Goal: Information Seeking & Learning: Compare options

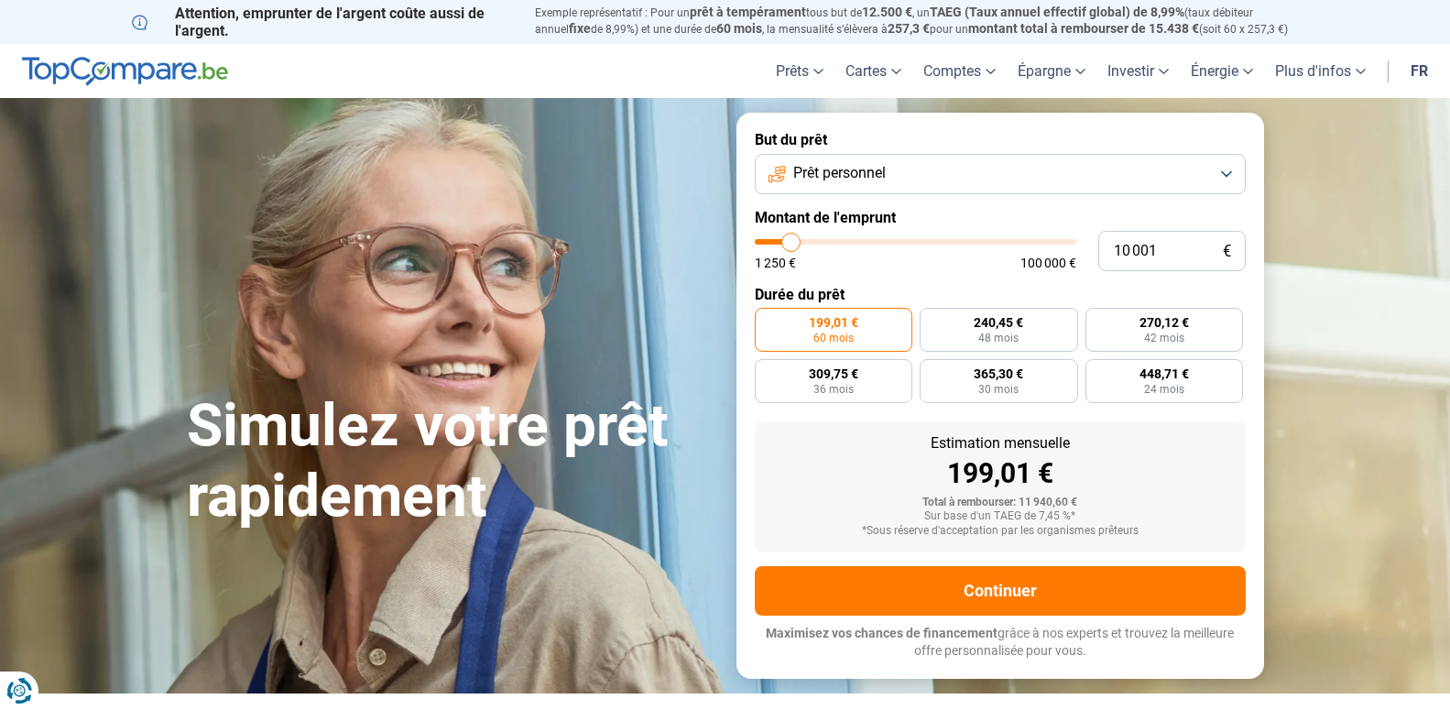
type input "16000"
click at [809, 240] on input "range" at bounding box center [916, 241] width 322 height 5
type input "16 000"
radio input "false"
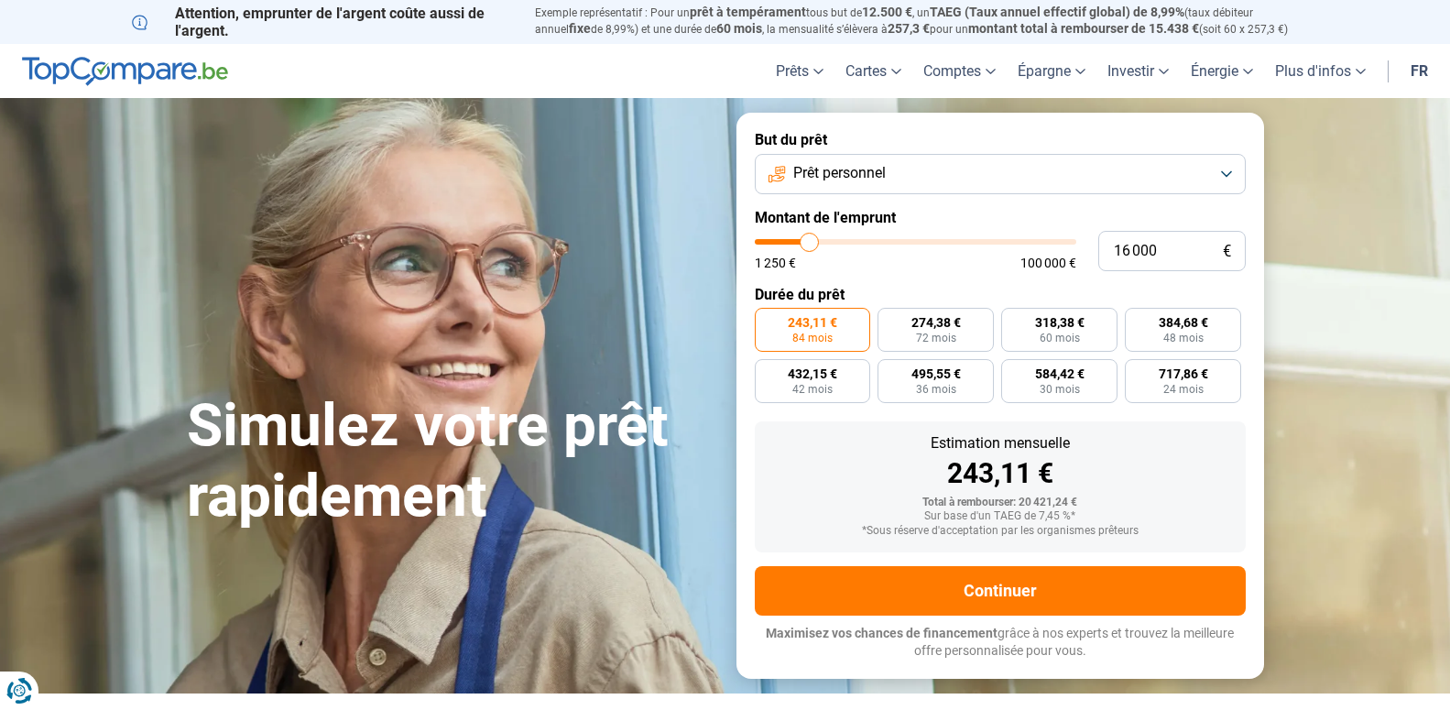
type input "23 500"
type input "23250"
click at [832, 244] on input "range" at bounding box center [916, 241] width 322 height 5
type input "23 250"
radio input "false"
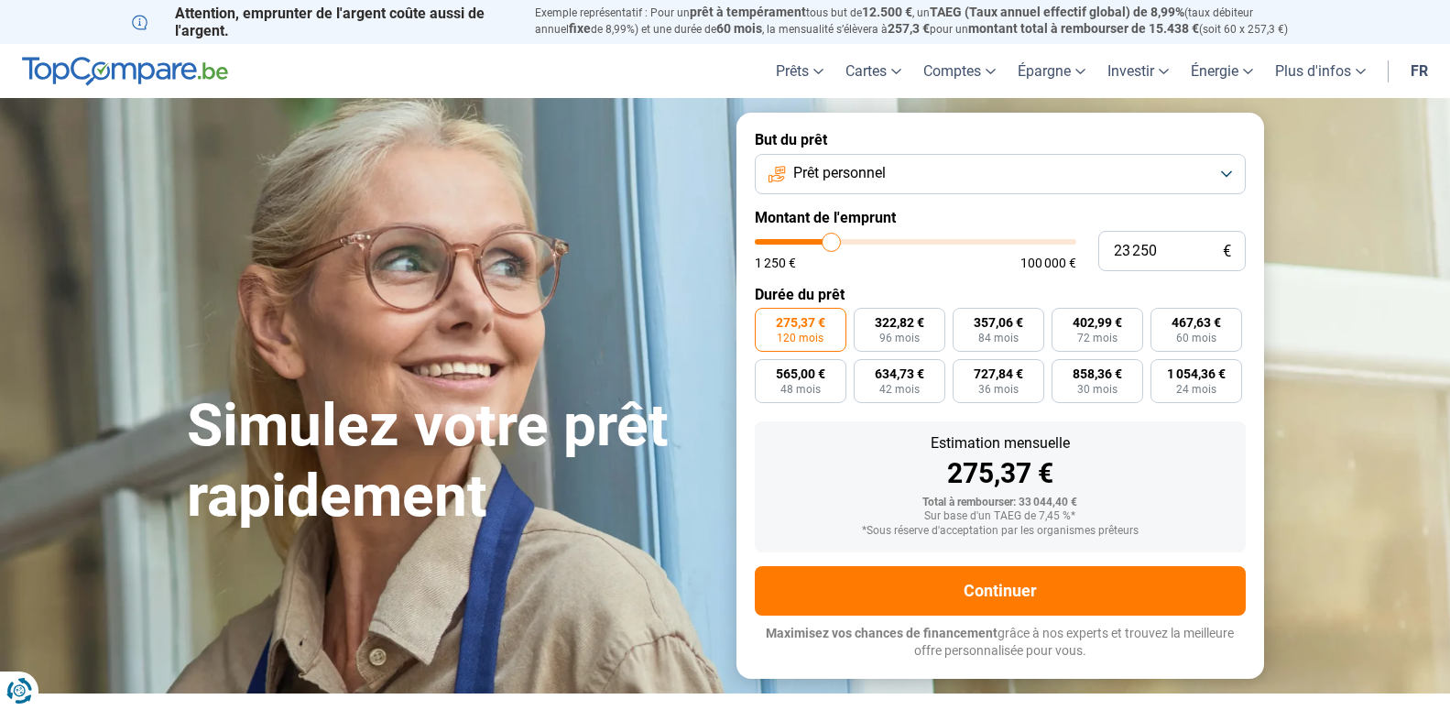
type input "30 500"
type input "30500"
click at [854, 242] on input "range" at bounding box center [916, 241] width 322 height 5
click at [770, 246] on div "1 250 € 100 000 €" at bounding box center [916, 254] width 322 height 30
click at [1177, 251] on input "30 500" at bounding box center [1173, 251] width 148 height 40
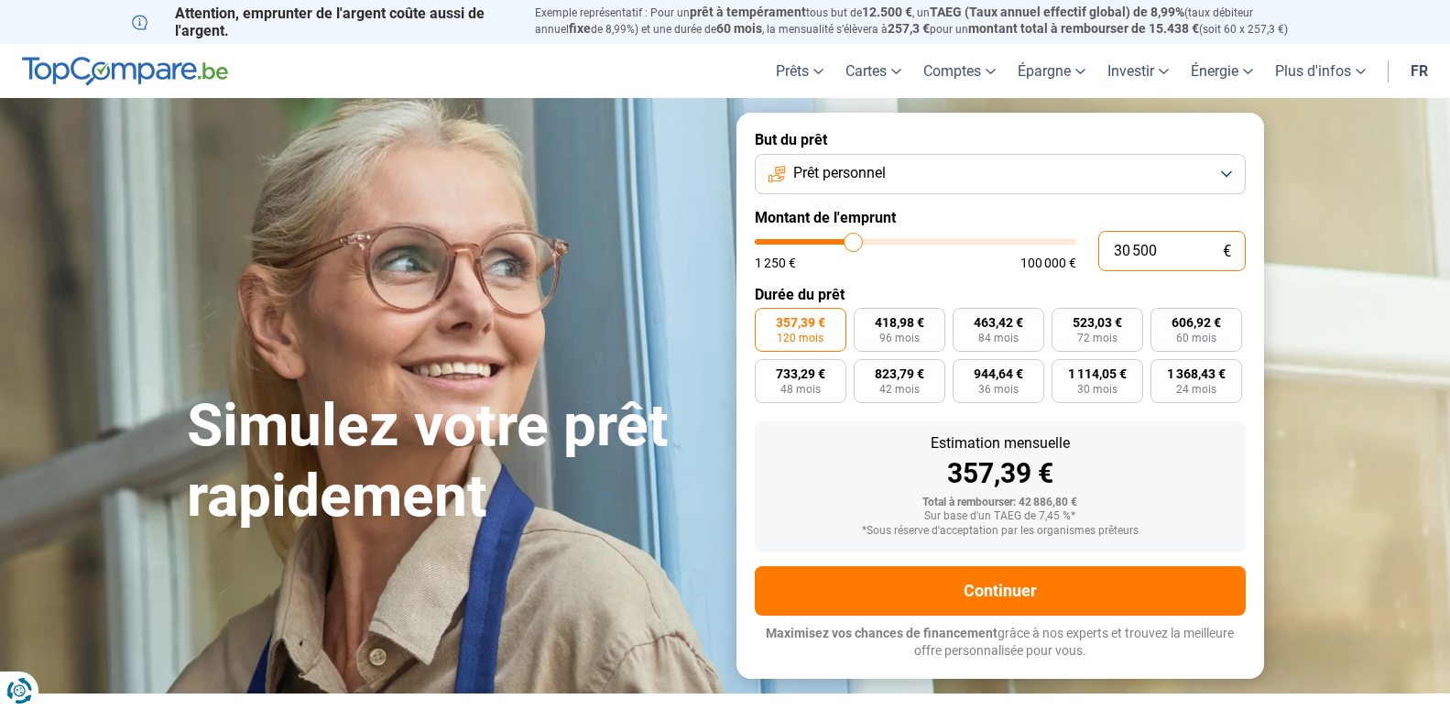
type input "3 050"
type input "3000"
type input "305"
type input "1250"
type input "30"
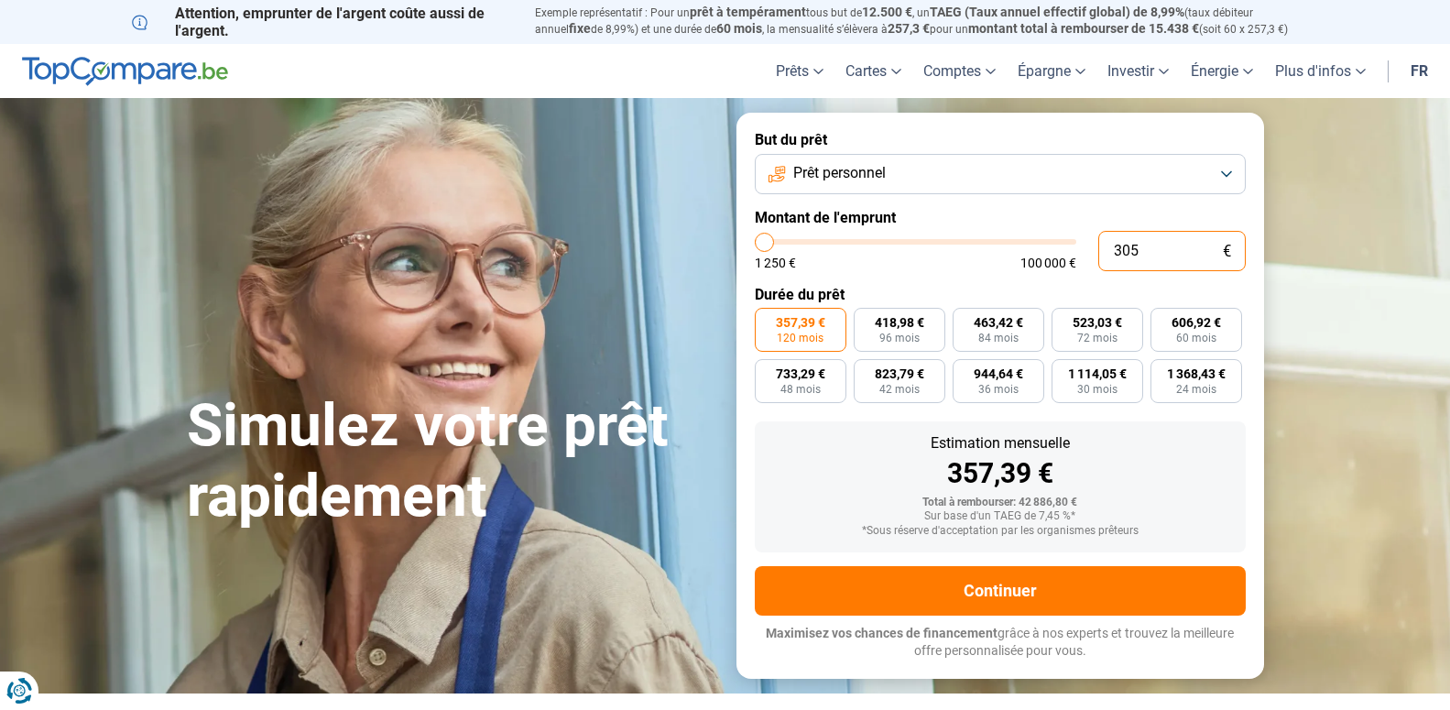
type input "1250"
type input "3"
type input "1250"
type input "0"
type input "1250"
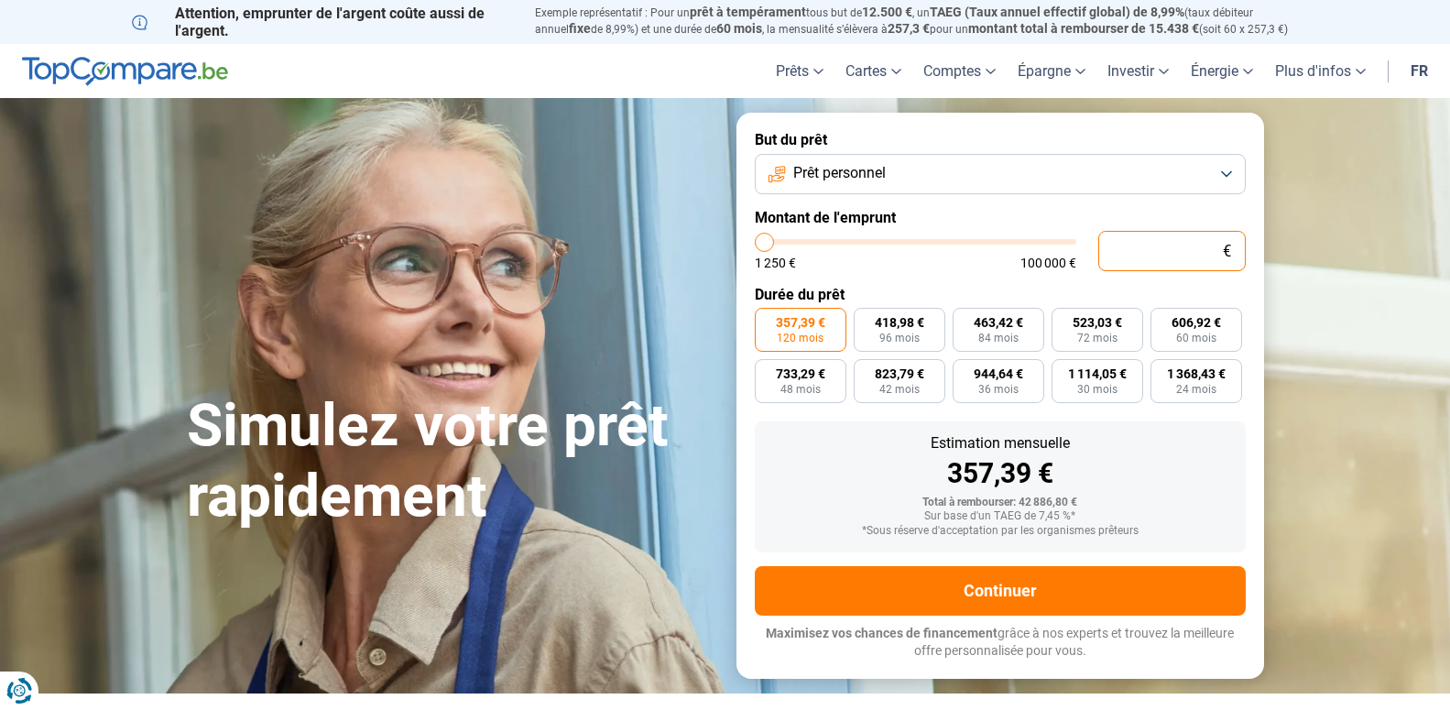
type input "1 250"
type input "1250"
radio input "true"
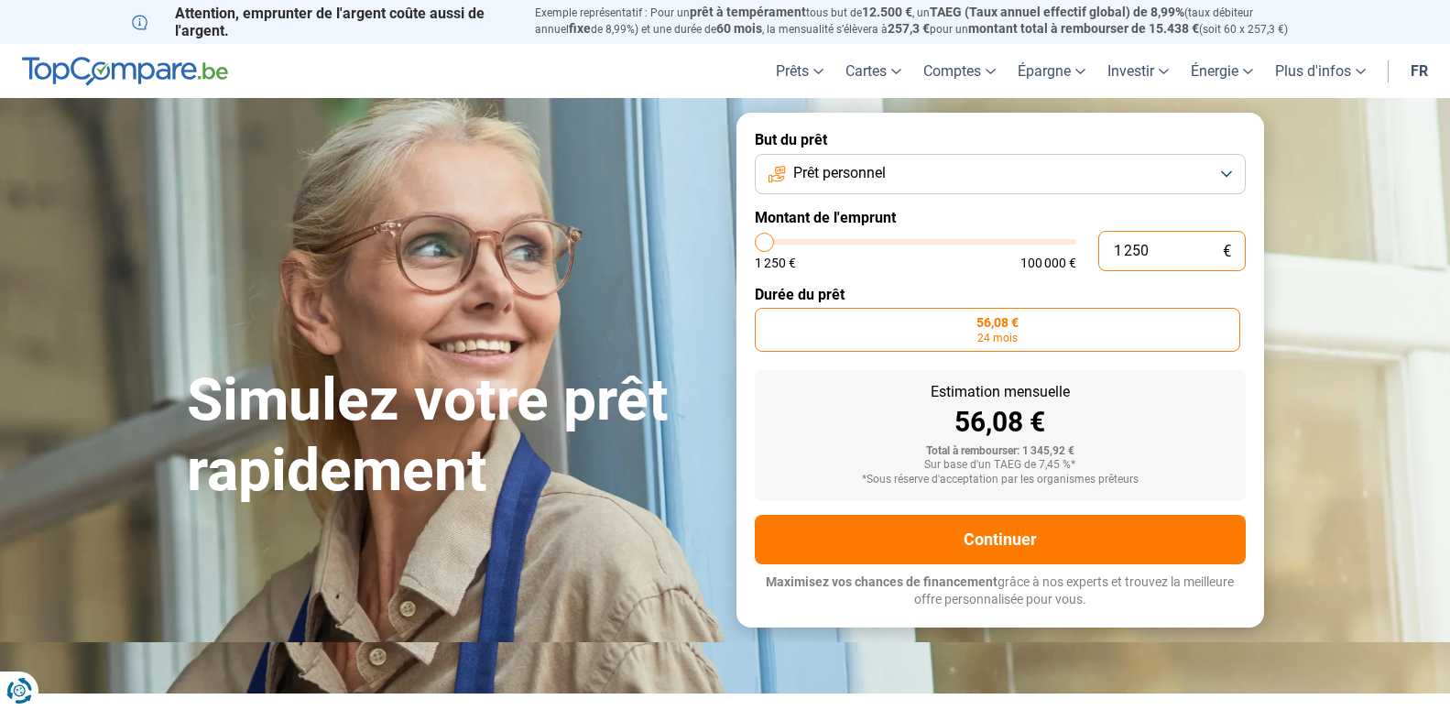
type input "12 502"
type input "12500"
type input "125 020"
type input "100000"
type input "12 502"
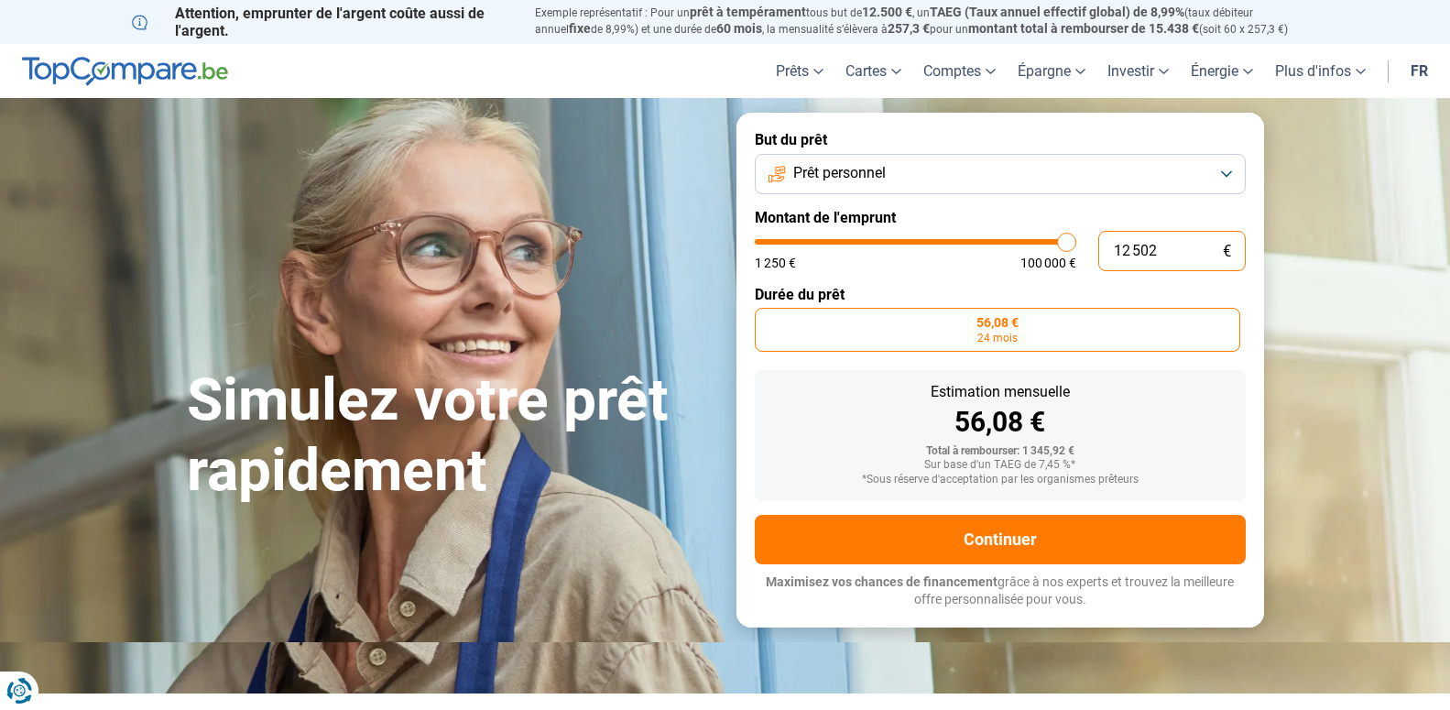
type input "12500"
type input "1 250"
type input "1250"
type input "125"
type input "1250"
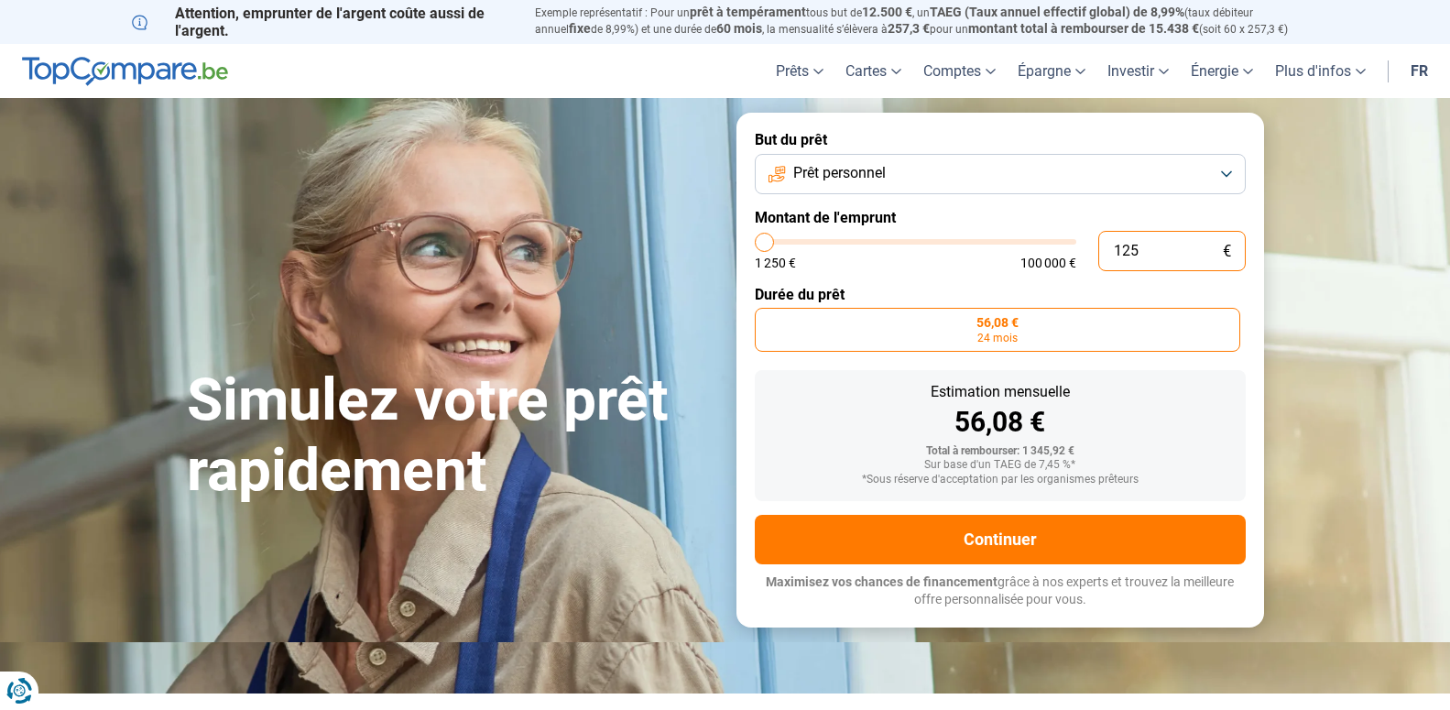
type input "12"
type input "1250"
type input "1"
type input "1250"
type input "0"
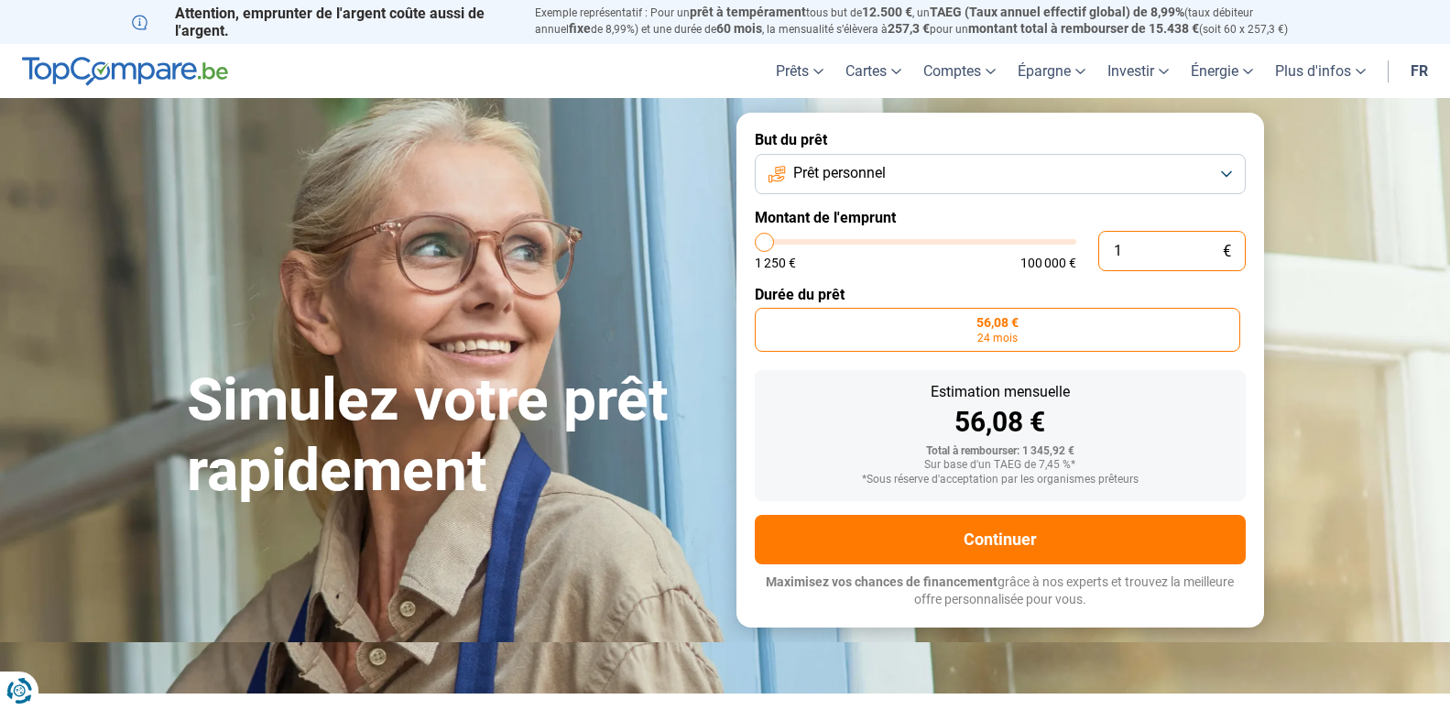
type input "1250"
type input "1 250"
type input "1250"
type input "11 000"
type input "11000"
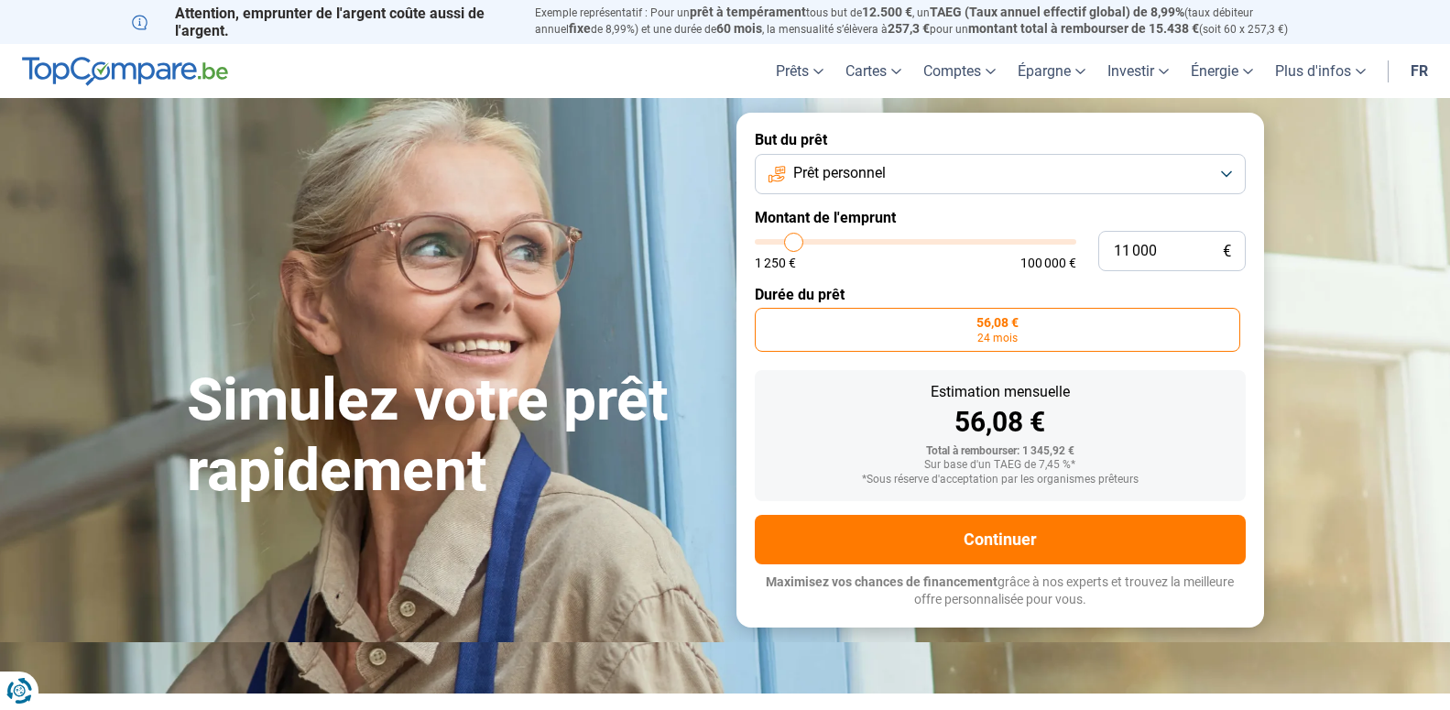
radio input "false"
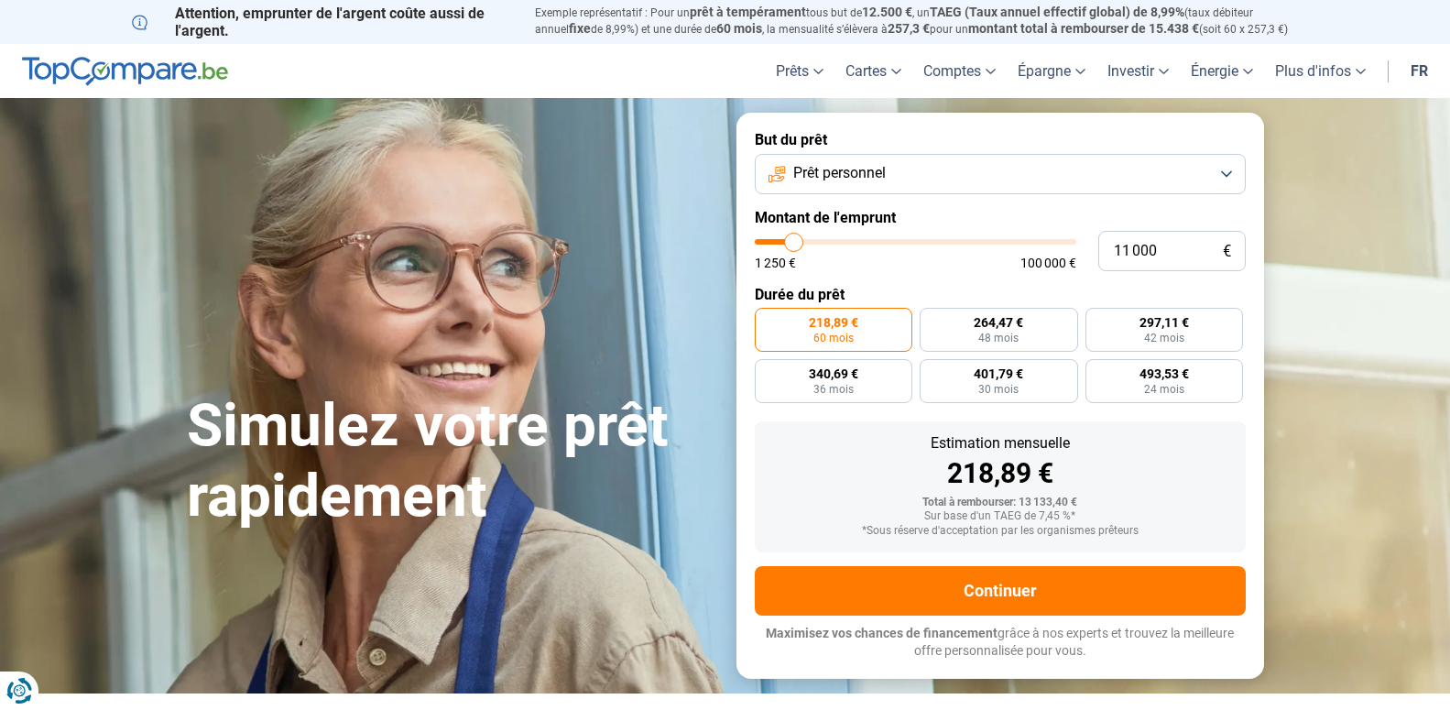
type input "10750"
click at [793, 245] on input "range" at bounding box center [916, 241] width 322 height 5
click at [1166, 247] on input "10 750" at bounding box center [1173, 251] width 148 height 40
type input "1 075"
type input "1250"
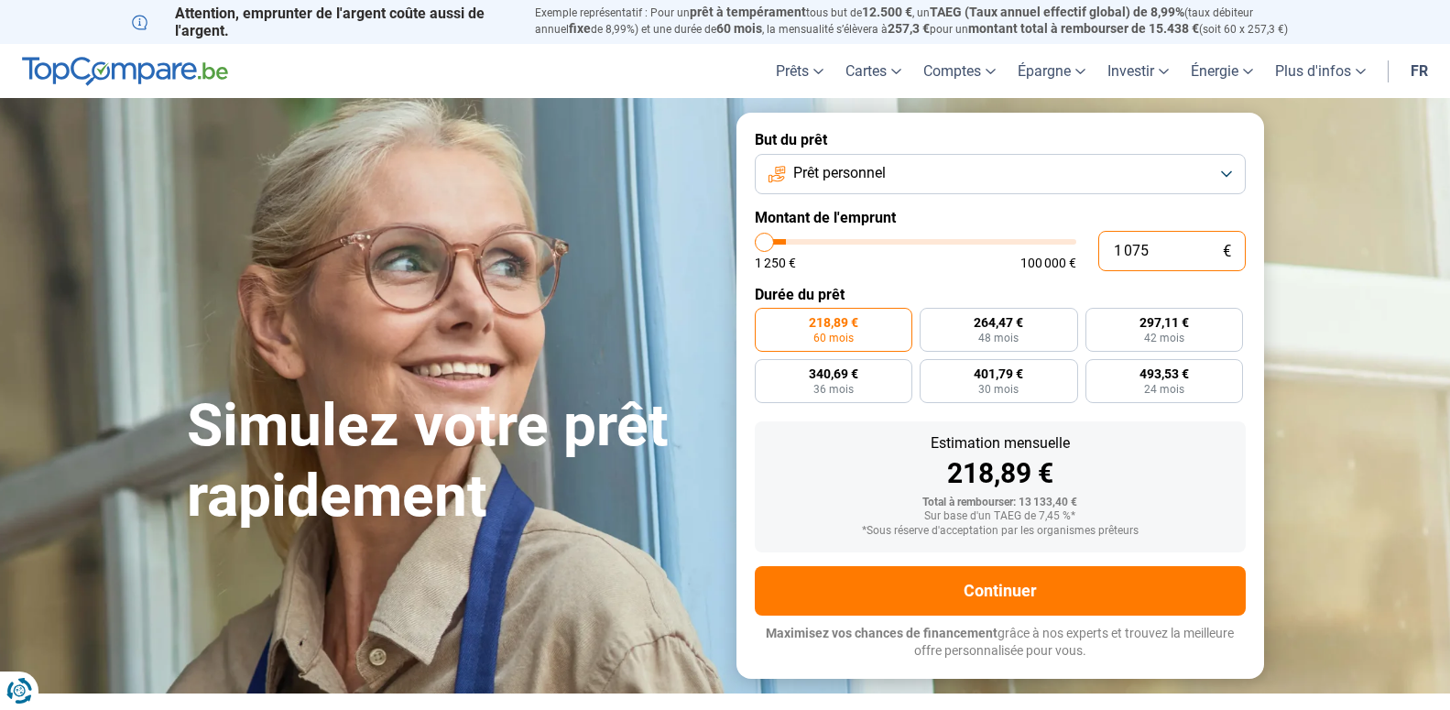
type input "107"
type input "1250"
type input "10"
type input "1250"
type input "1"
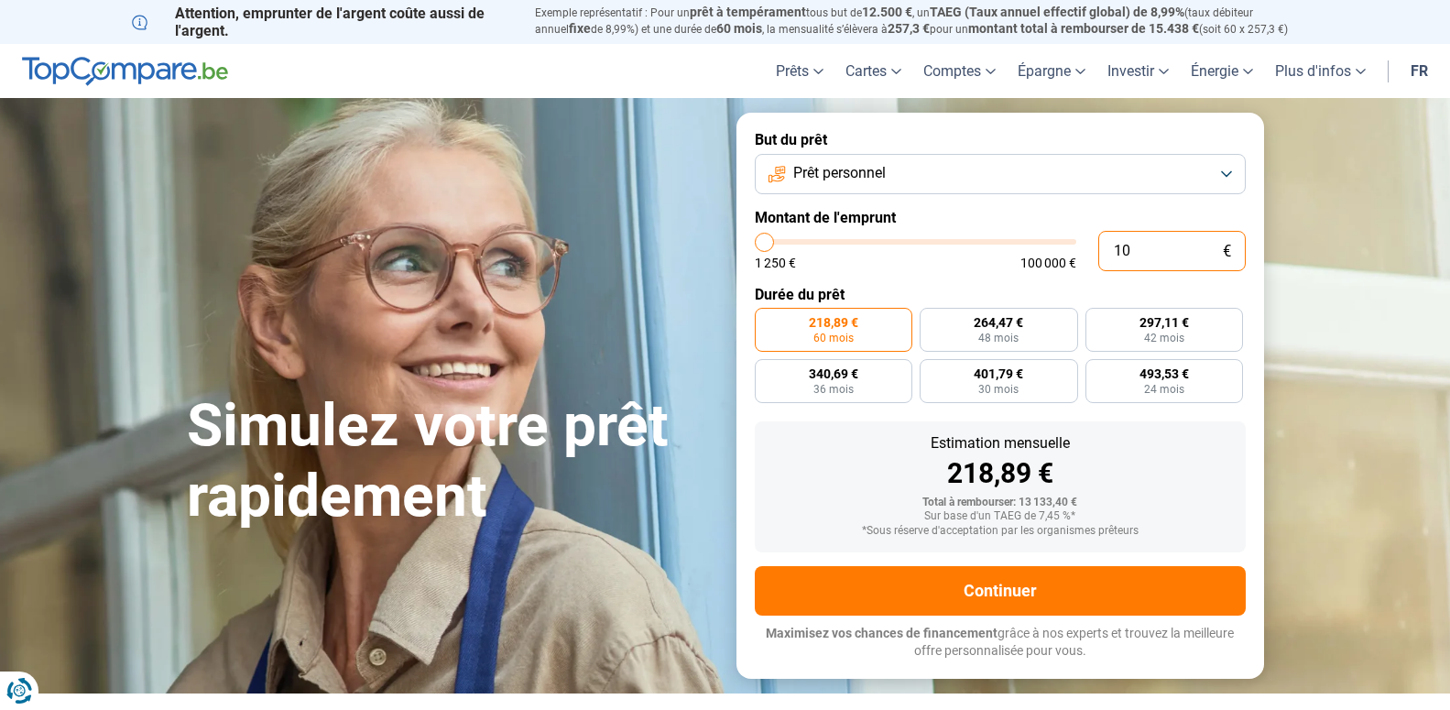
type input "1250"
type input "0"
type input "1250"
type input "1 250"
type input "1250"
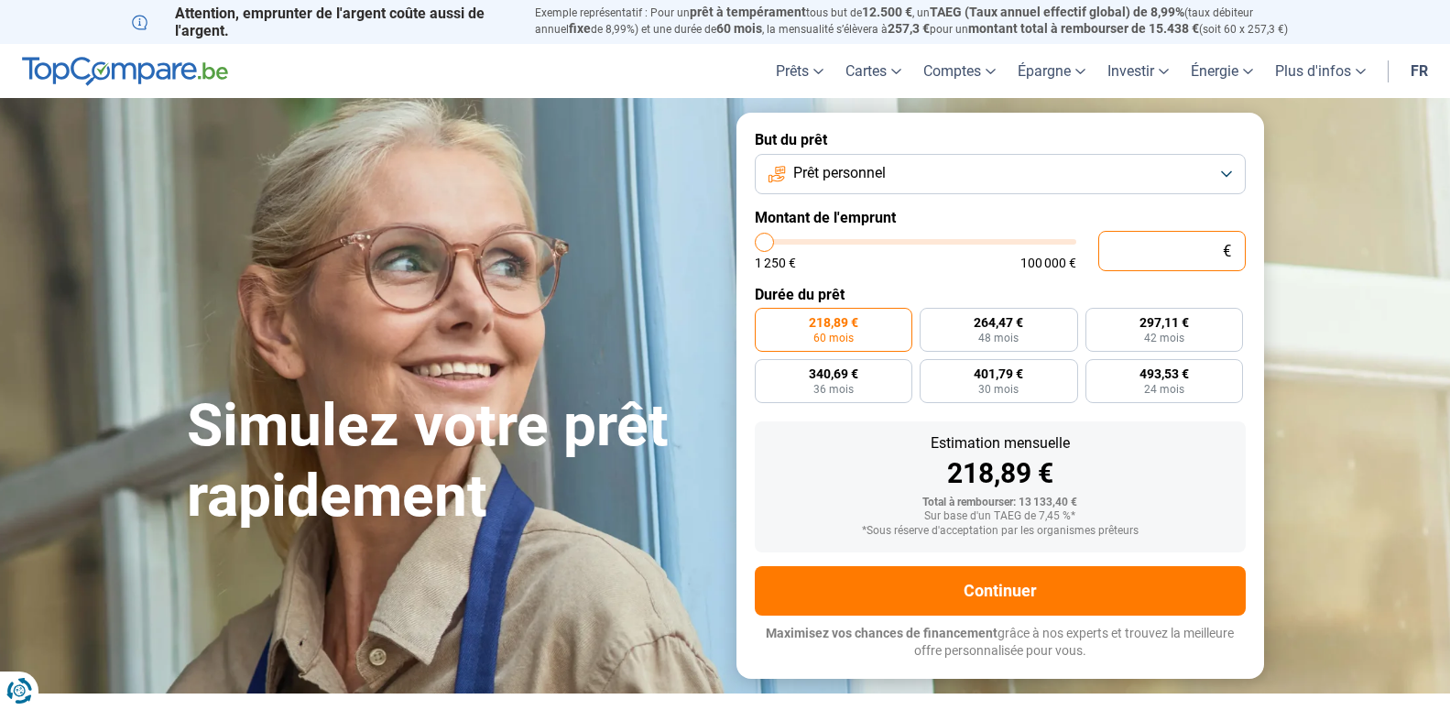
radio input "true"
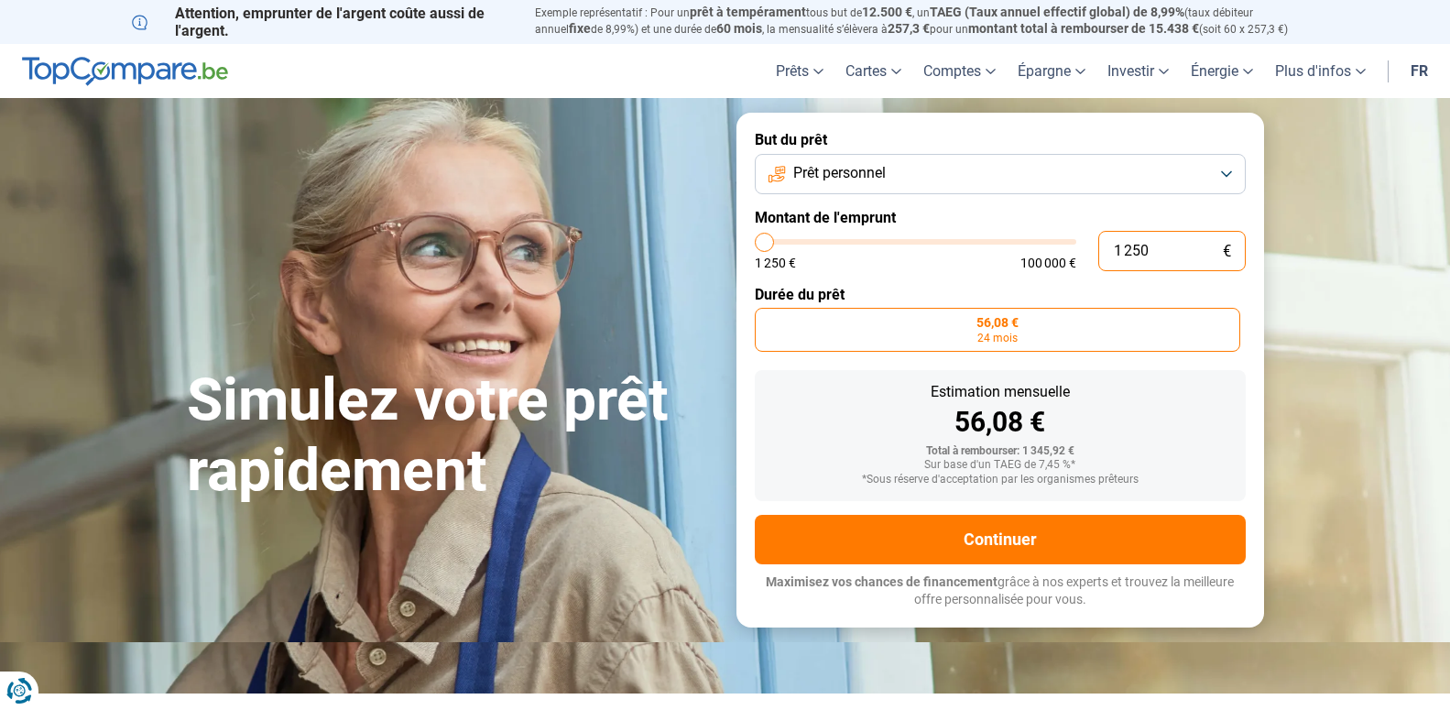
type input "125"
type input "1250"
type input "12"
type input "1250"
type input "1"
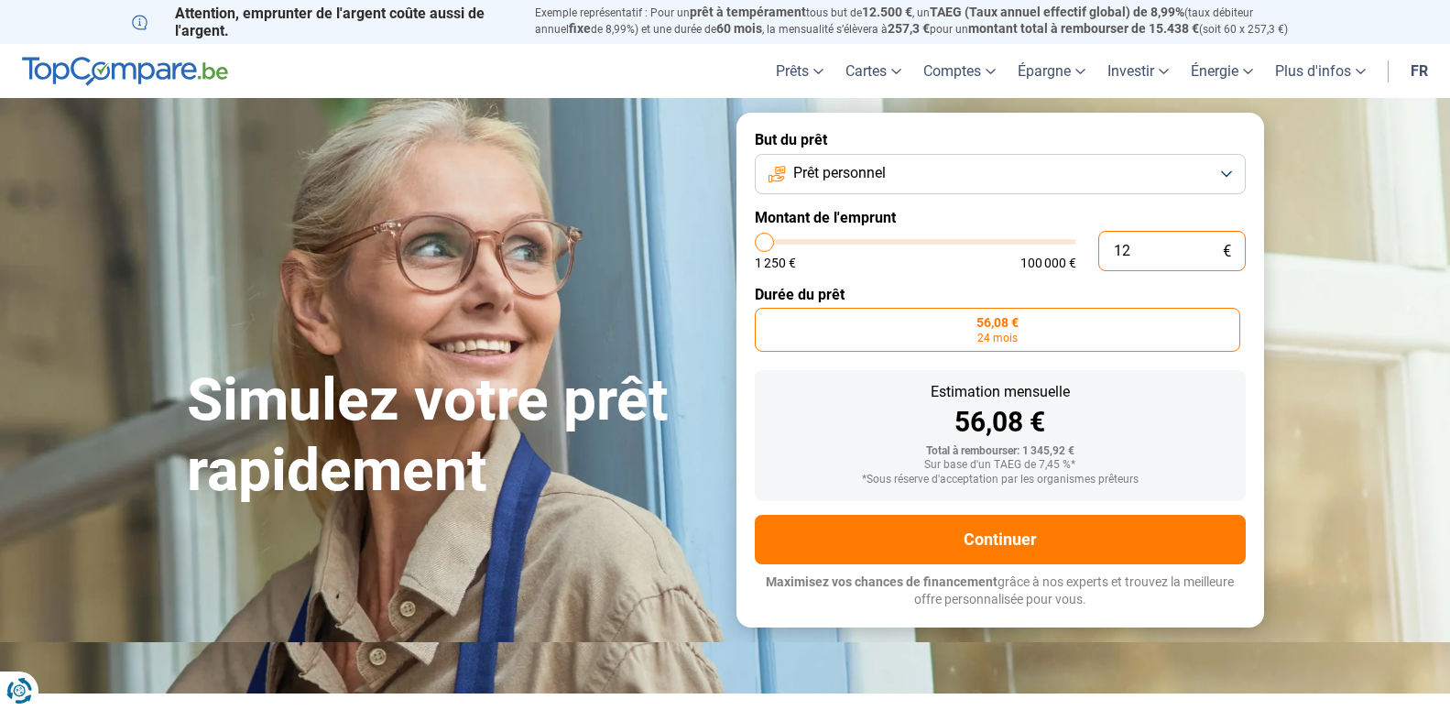
type input "1250"
type input "0"
type input "1250"
type input "2"
type input "1250"
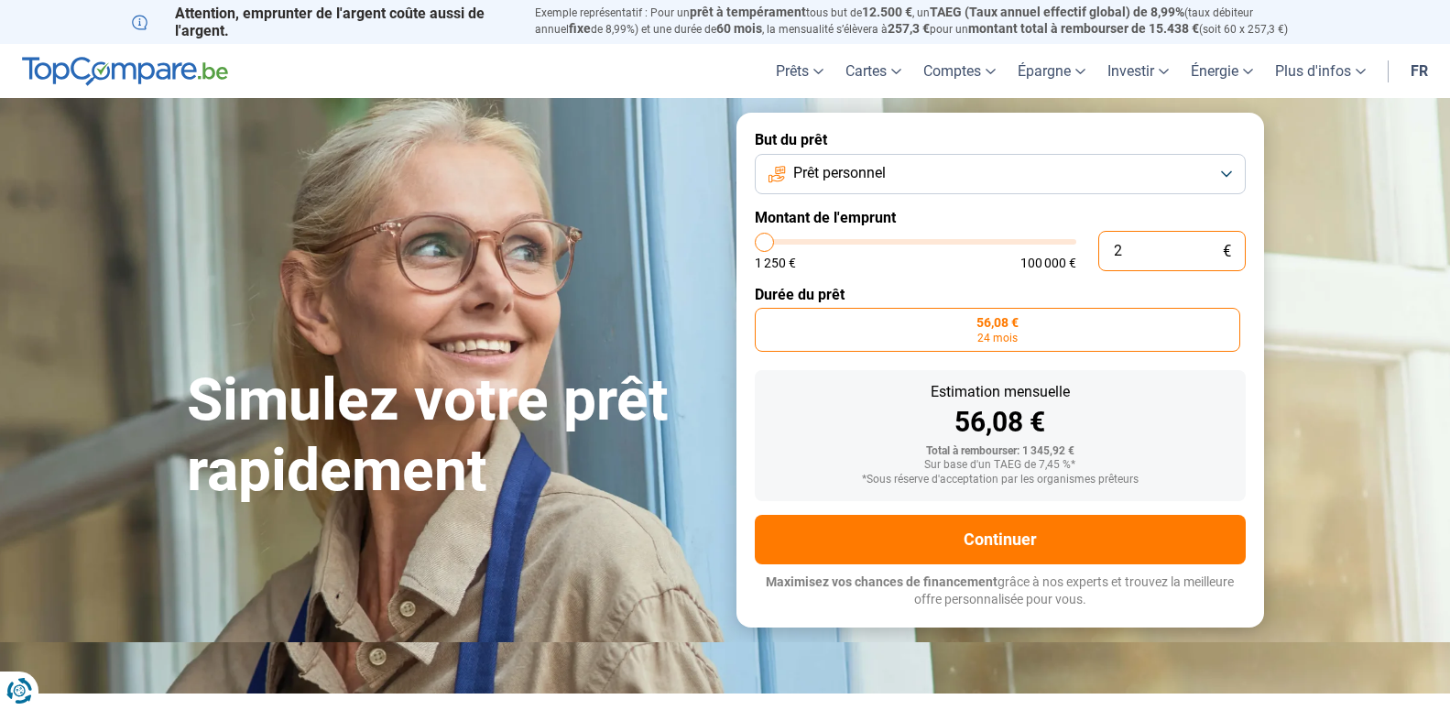
type input "20"
type input "1250"
type input "200"
type input "1250"
type input "2 000"
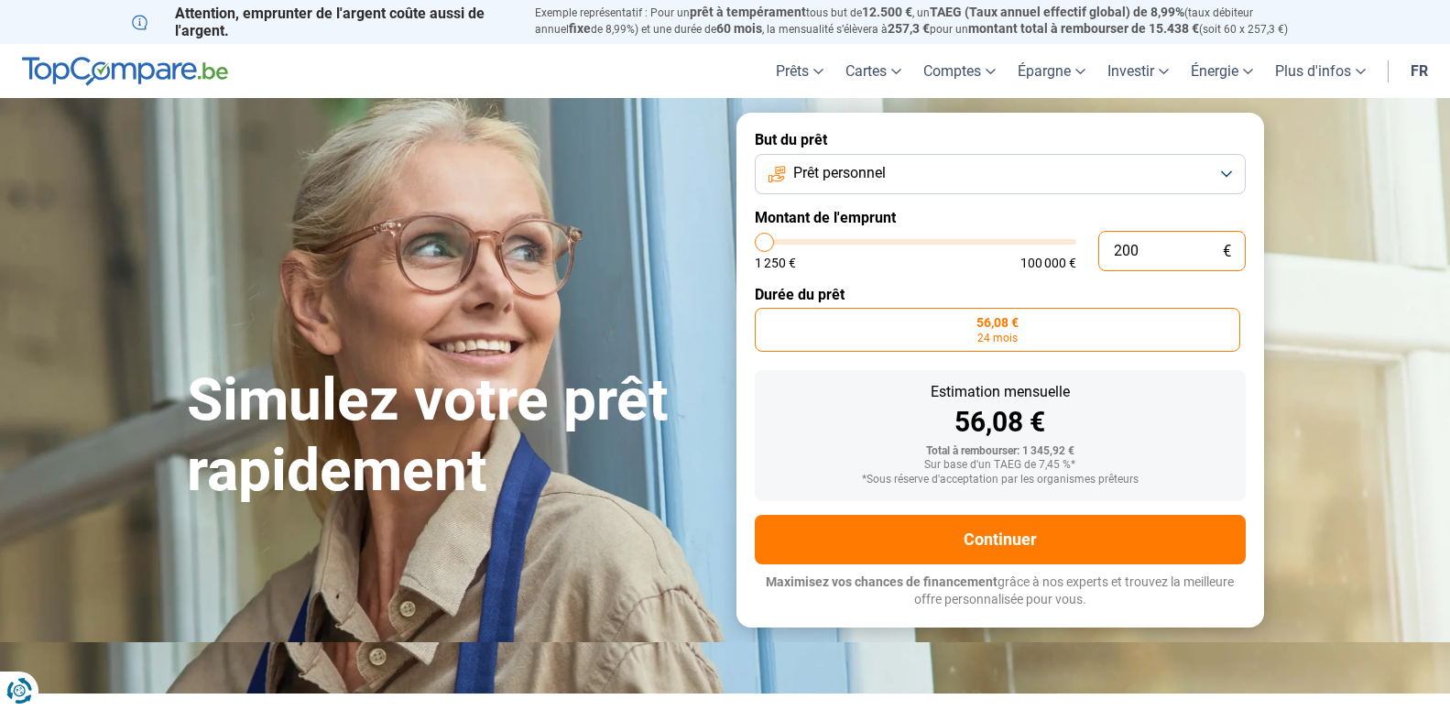
type input "2000"
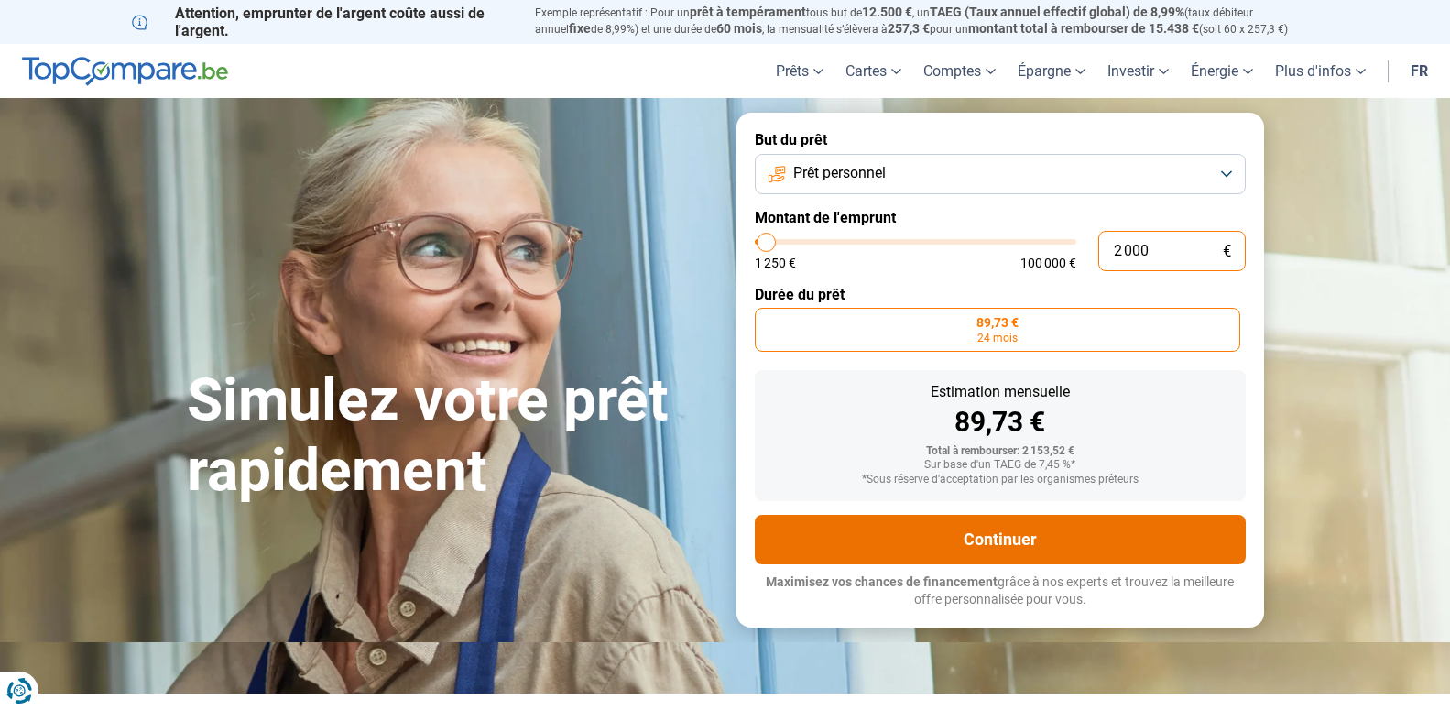
type input "2 000"
click at [1015, 540] on button "Continuer" at bounding box center [1000, 539] width 491 height 49
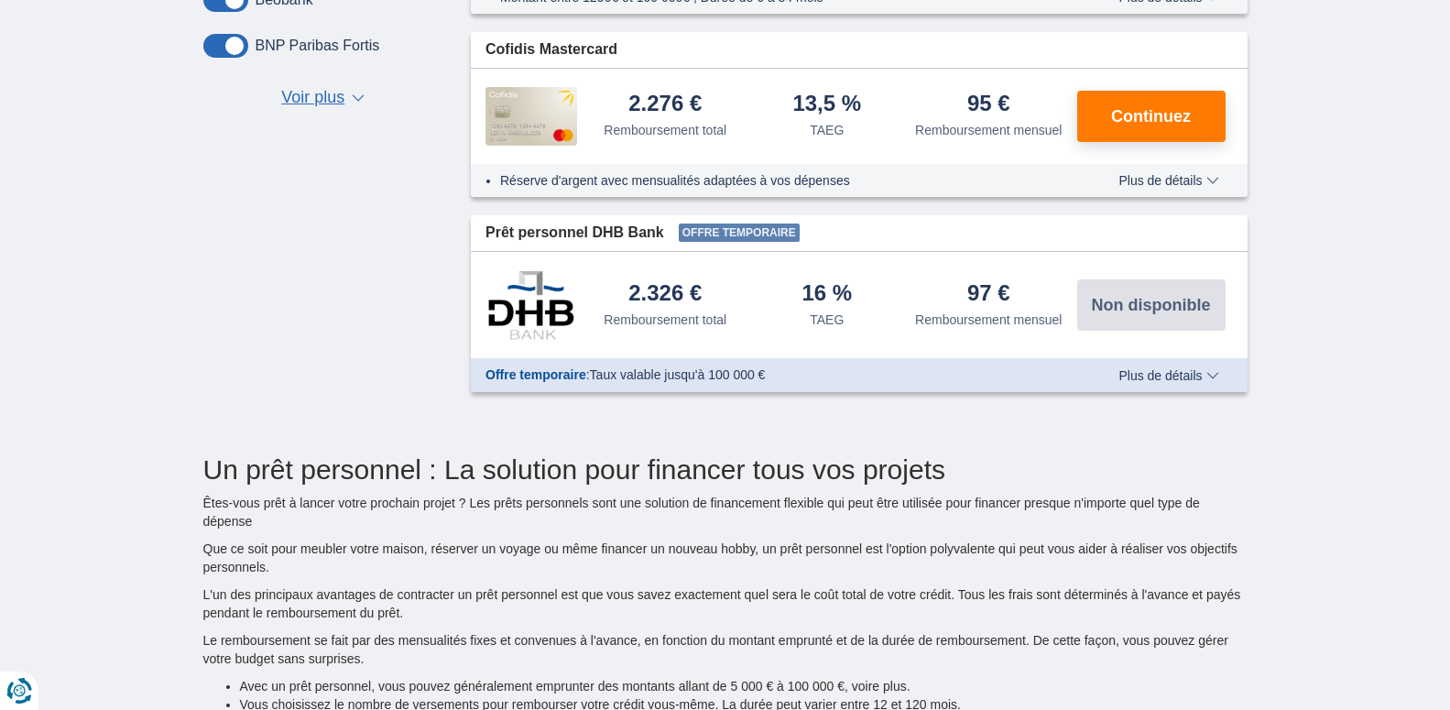
scroll to position [654, 0]
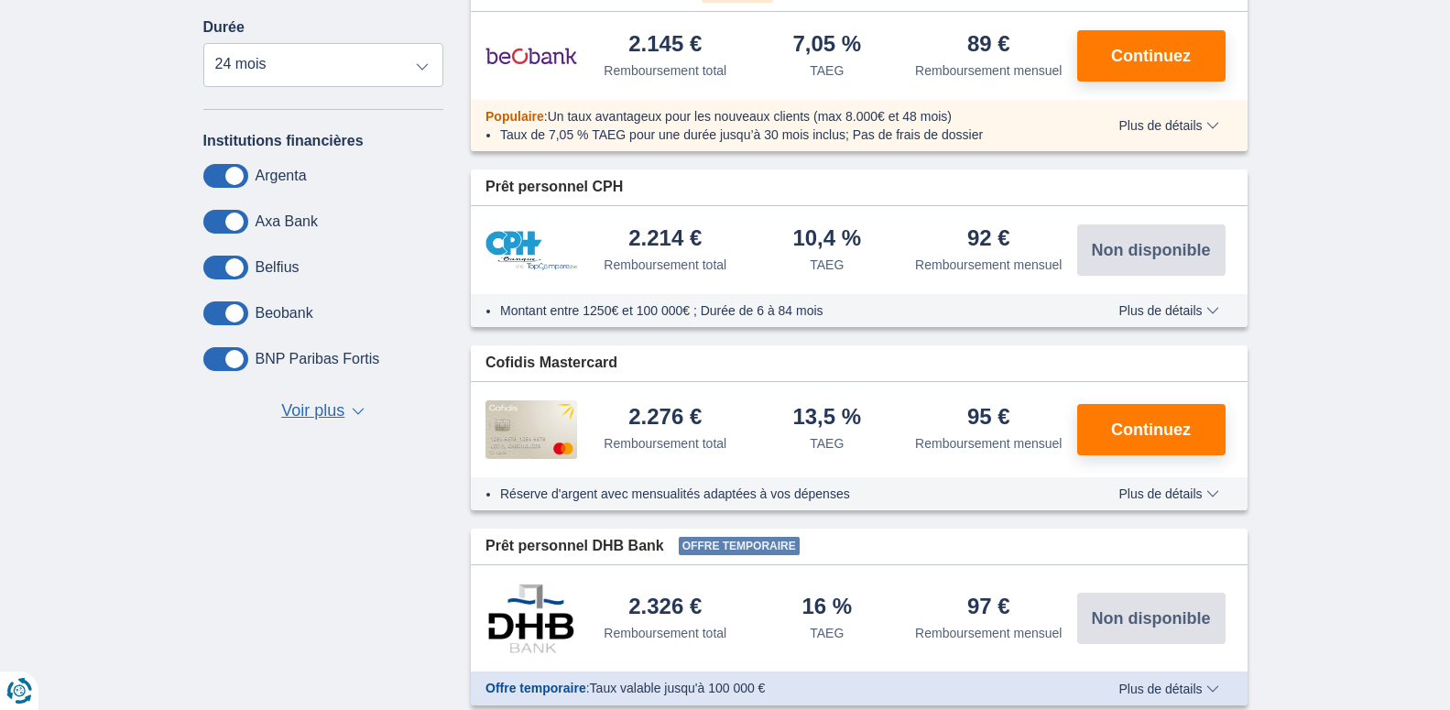
click at [314, 403] on span "Voir plus" at bounding box center [312, 411] width 63 height 24
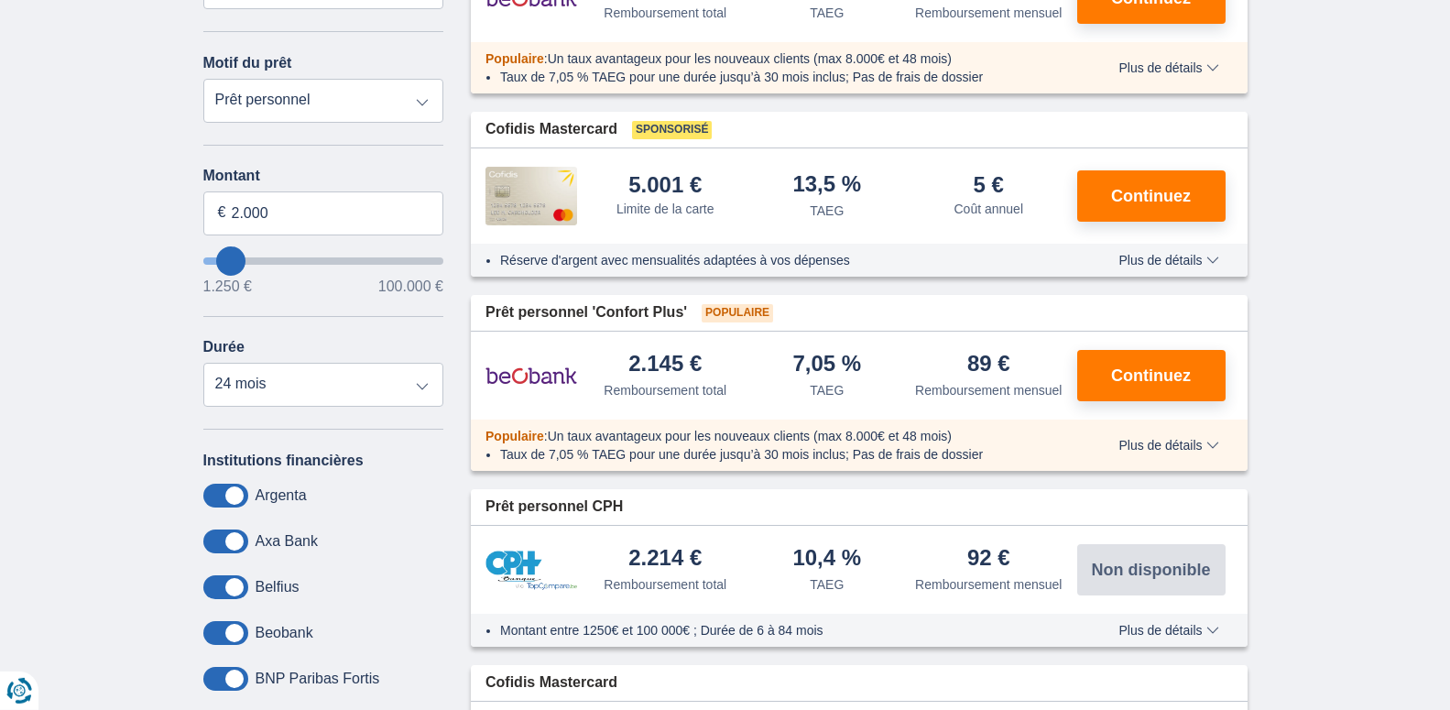
scroll to position [374, 0]
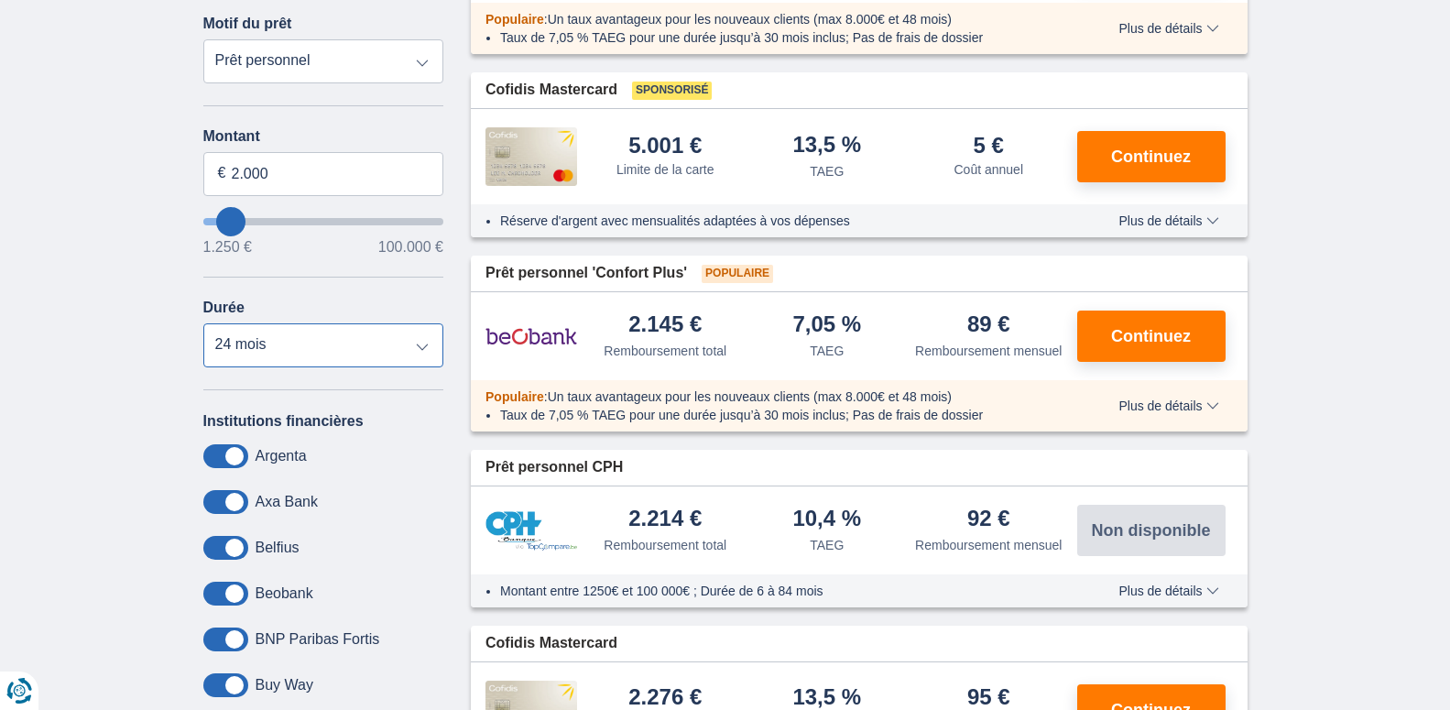
click at [203, 323] on select "12 mois 18 mois 24 mois" at bounding box center [323, 345] width 241 height 44
click at [420, 345] on select "12 mois 18 mois 24 mois" at bounding box center [323, 345] width 241 height 44
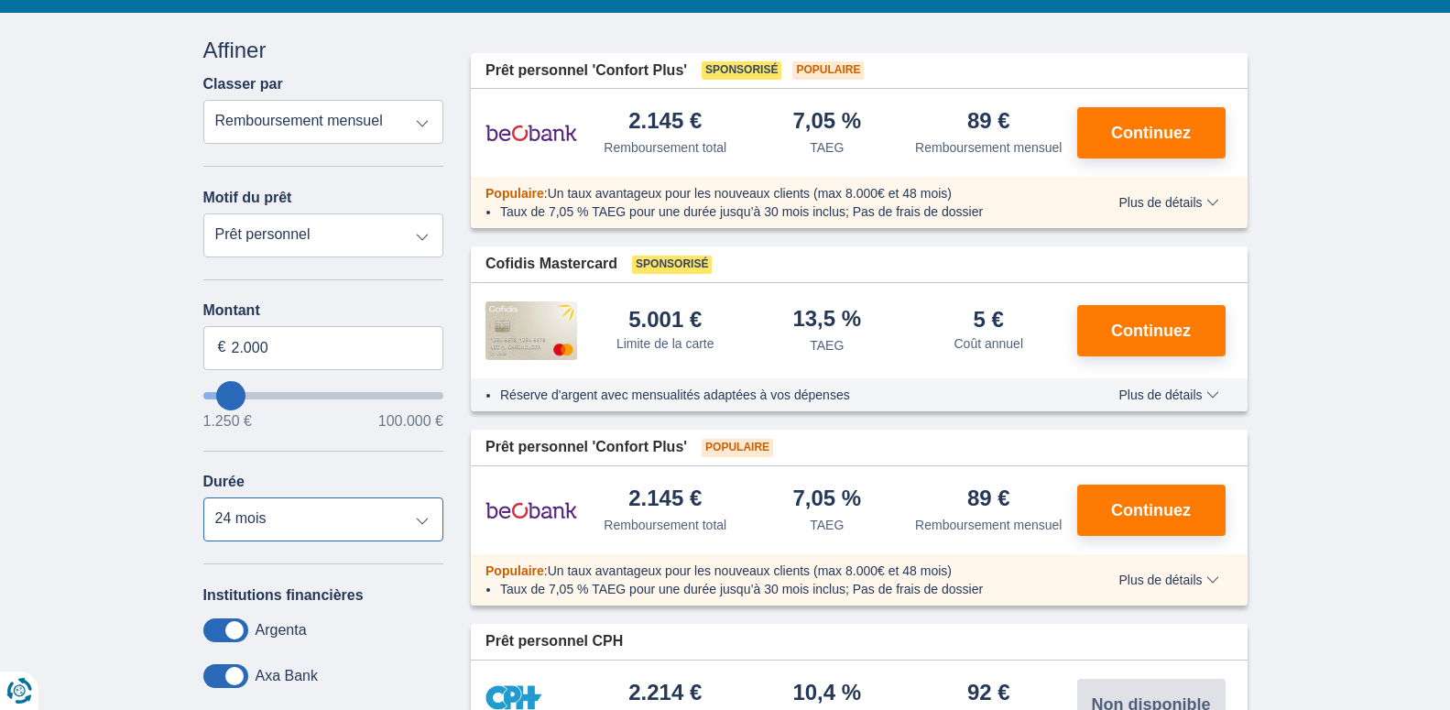
scroll to position [187, 0]
